Goal: Transaction & Acquisition: Purchase product/service

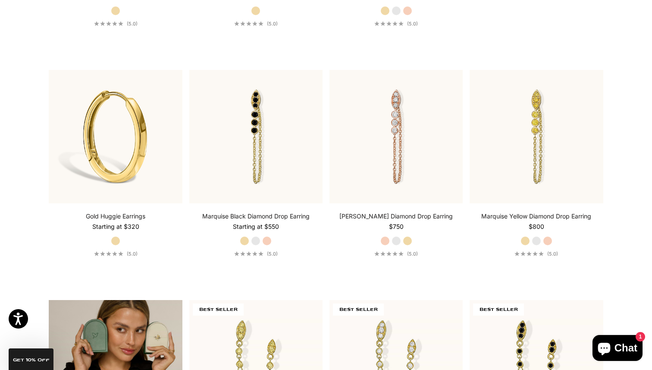
scroll to position [1572, 0]
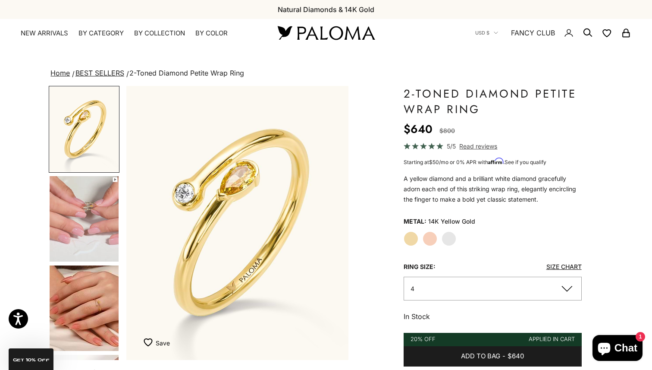
click at [102, 235] on img "Go to item 4" at bounding box center [84, 218] width 69 height 85
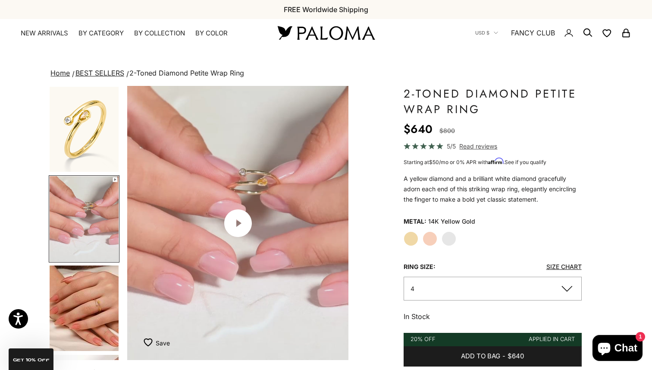
scroll to position [0, 232]
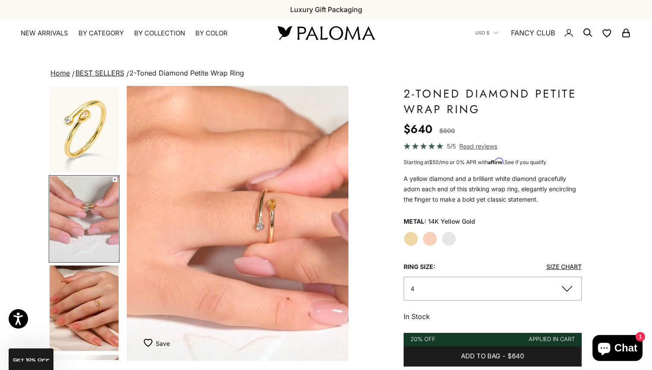
click at [0, 268] on div "Home BEST SELLERS 2-Toned Diamond Petite Wrap Ring Zoom picture Save Add to wis…" at bounding box center [326, 342] width 652 height 551
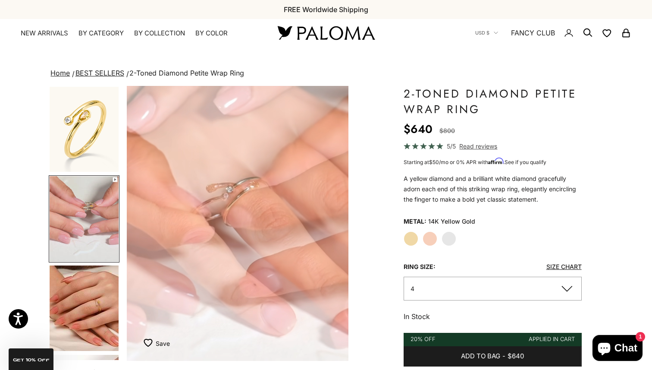
click at [1, 280] on div "Home BEST SELLERS 2-Toned Diamond Petite Wrap Ring Zoom picture Save Add to wis…" at bounding box center [326, 342] width 652 height 551
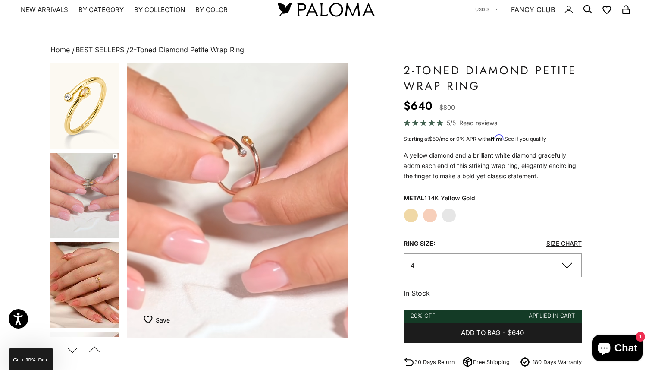
scroll to position [24, 0]
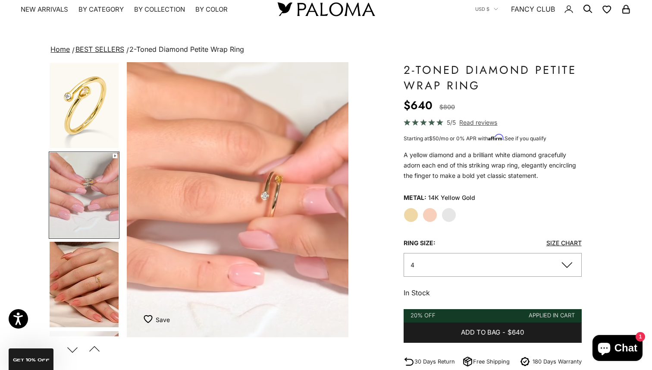
click at [97, 293] on img "Go to item 5" at bounding box center [84, 284] width 69 height 85
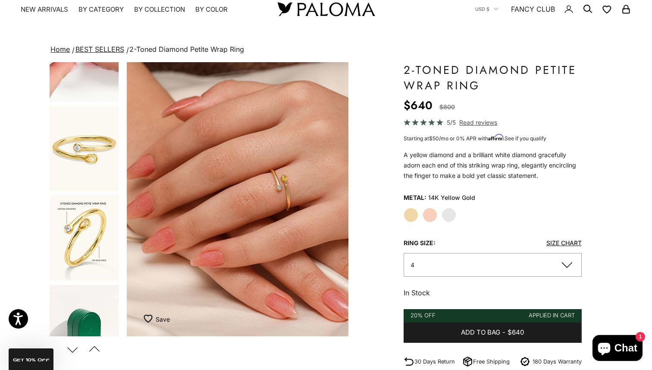
scroll to position [343, 0]
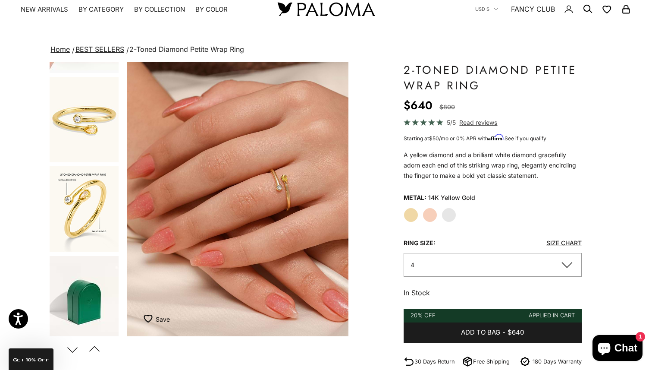
click at [97, 188] on img "Go to item 8" at bounding box center [84, 208] width 69 height 85
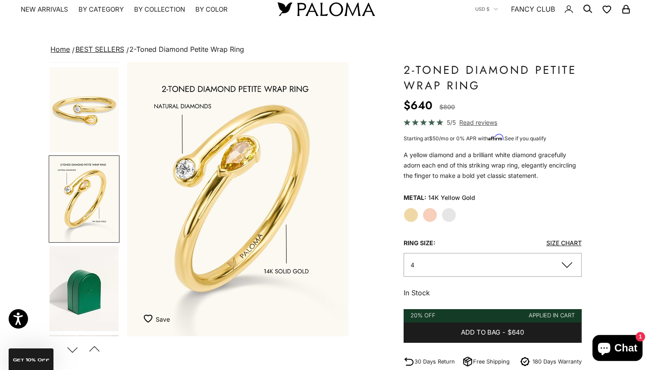
scroll to position [0, 1161]
click at [22, 251] on div "Home BEST SELLERS 2-Toned Diamond Petite Wrap Ring Zoom picture Save Add to wis…" at bounding box center [326, 319] width 652 height 551
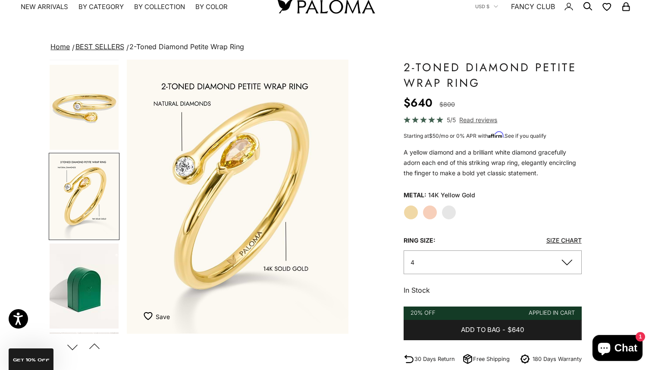
scroll to position [22, 0]
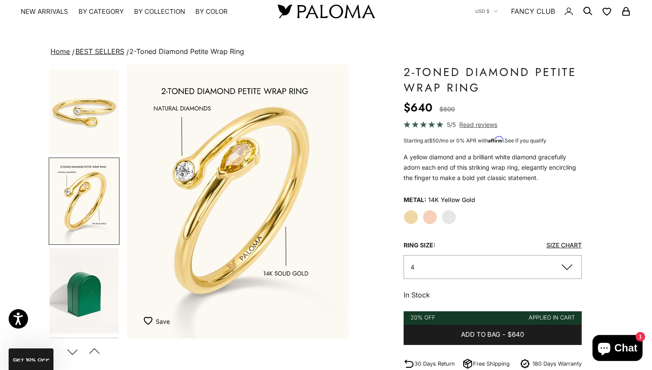
click at [460, 280] on div "Metal: 14K Yellow Gold Yellow Gold Rose Gold White Gold Ring Size: Size Chart 4…" at bounding box center [493, 246] width 178 height 107
click at [461, 269] on button "4" at bounding box center [493, 267] width 178 height 24
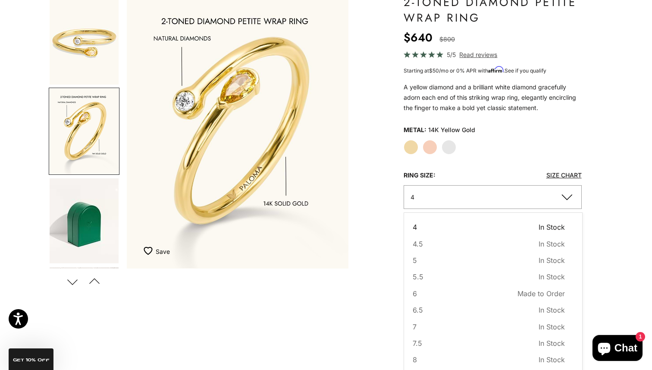
scroll to position [94, 0]
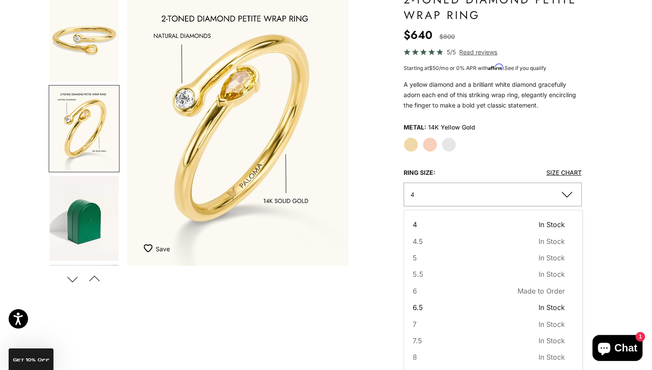
click at [439, 309] on button "6.5 In Stock Sold out" at bounding box center [489, 307] width 152 height 11
